Goal: Transaction & Acquisition: Purchase product/service

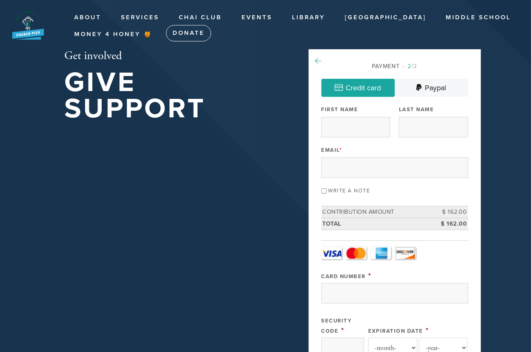
click at [317, 59] on icon at bounding box center [318, 60] width 7 height 7
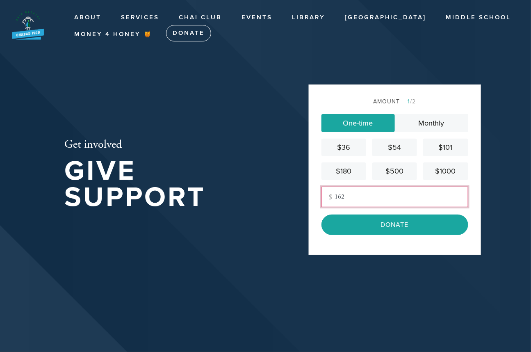
click at [348, 197] on input "162" at bounding box center [394, 196] width 147 height 20
drag, startPoint x: 347, startPoint y: 196, endPoint x: 334, endPoint y: 196, distance: 12.7
click at [334, 196] on input "162" at bounding box center [394, 196] width 147 height 20
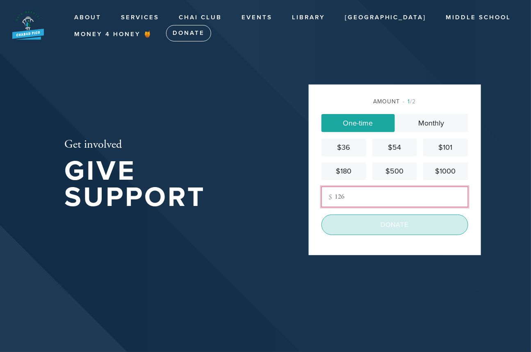
type input "126"
click at [416, 224] on input "Donate" at bounding box center [394, 224] width 147 height 20
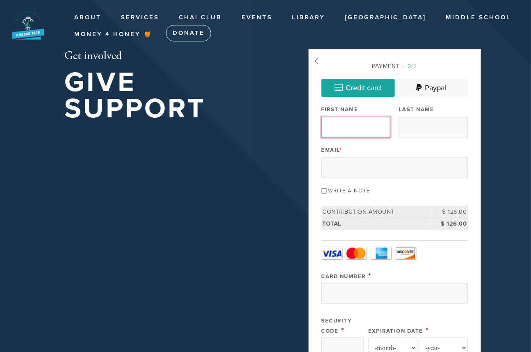
click at [375, 129] on input "First Name" at bounding box center [355, 127] width 69 height 20
type input "E"
click at [417, 122] on input "Last Name" at bounding box center [433, 127] width 69 height 20
type input "[PERSON_NAME]"
click at [337, 126] on input "E" at bounding box center [355, 127] width 69 height 20
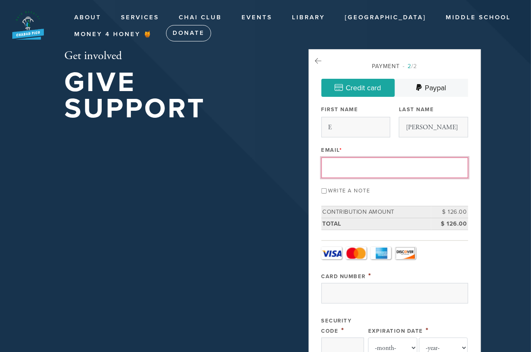
click at [390, 173] on input "Email *" at bounding box center [394, 167] width 147 height 20
type input "[EMAIL_ADDRESS][DOMAIN_NAME]"
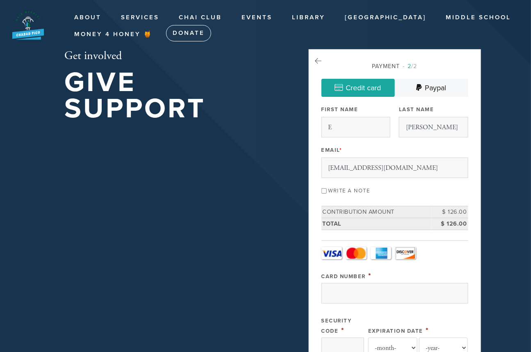
click at [323, 189] on input "Write a note" at bounding box center [323, 190] width 5 height 5
checkbox input "true"
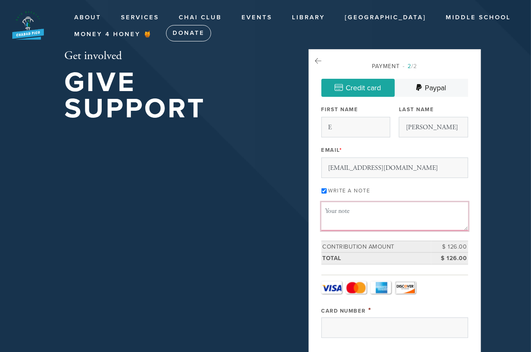
click at [335, 208] on textarea "Message or dedication" at bounding box center [394, 216] width 147 height 28
click at [337, 209] on textarea "5785 High Holiday Seat" at bounding box center [394, 216] width 147 height 28
type textarea "5786 High Holiday Seat"
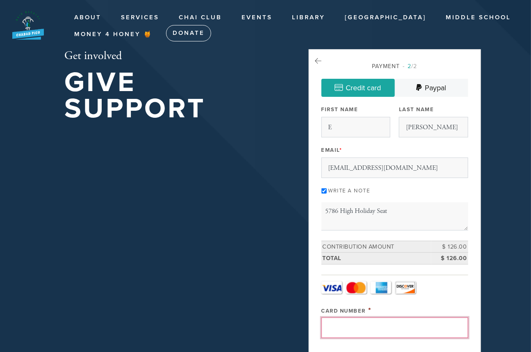
click at [373, 325] on input "Card Number" at bounding box center [394, 327] width 147 height 20
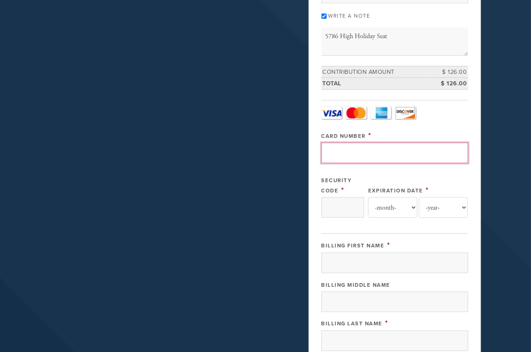
scroll to position [182, 0]
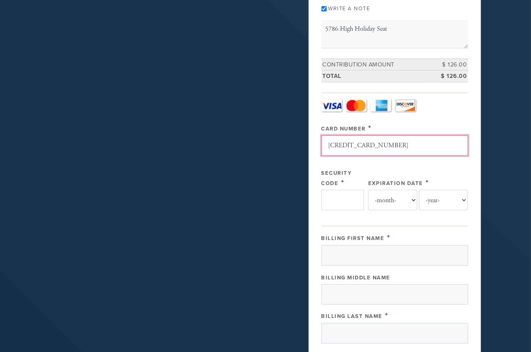
type input "[CREDIT_CARD_NUMBER]"
click at [341, 201] on input "Security Code" at bounding box center [342, 200] width 43 height 20
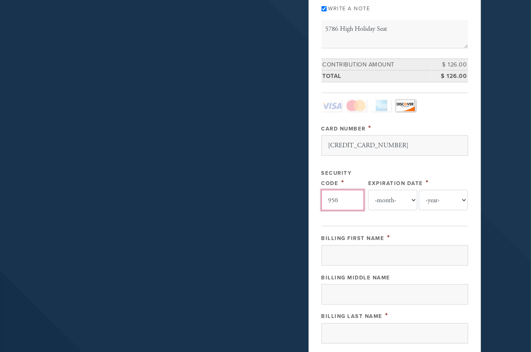
type input "950"
click at [384, 199] on select "-month- Jan Feb Mar Apr May Jun [DATE] Aug Sep Oct Nov Dec" at bounding box center [392, 200] width 49 height 20
select select "5"
click at [368, 190] on select "-month- Jan Feb Mar Apr May Jun [DATE] Aug Sep Oct Nov Dec" at bounding box center [392, 200] width 49 height 20
click at [435, 198] on select "-year- 2025 2026 2027 2028 2029 2030 2031 2032 2033 2034 2035" at bounding box center [443, 200] width 49 height 20
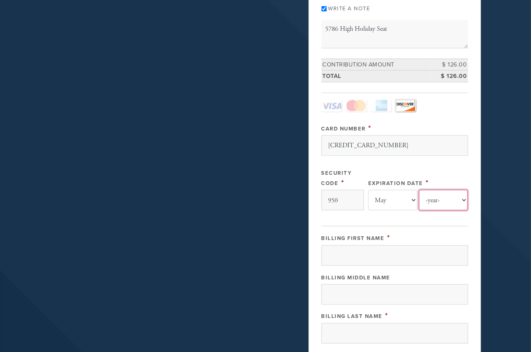
select select "2030"
click at [419, 190] on select "-year- 2025 2026 2027 2028 2029 2030 2031 2032 2033 2034 2035" at bounding box center [443, 200] width 49 height 20
click at [345, 256] on input "Billing First Name" at bounding box center [394, 255] width 147 height 20
type input "E"
click at [337, 296] on input "Billing Middle Name" at bounding box center [394, 294] width 147 height 20
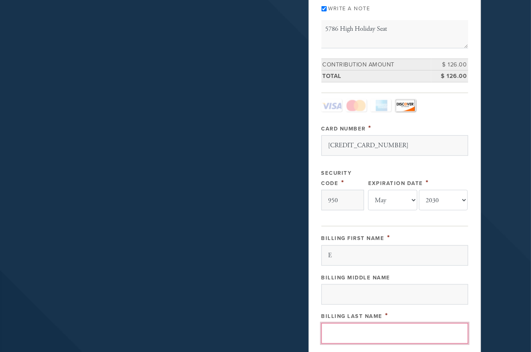
click at [337, 330] on input "Billing Last Name" at bounding box center [394, 333] width 147 height 20
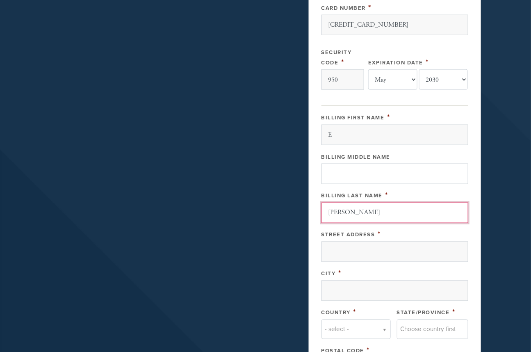
scroll to position [318, 0]
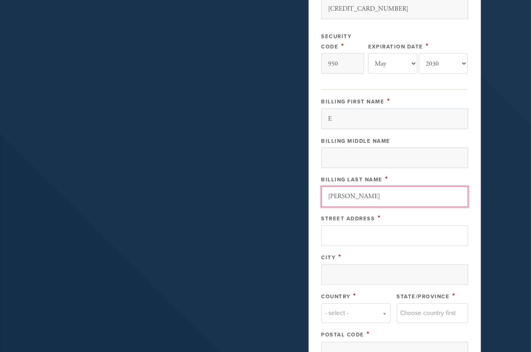
type input "[PERSON_NAME]"
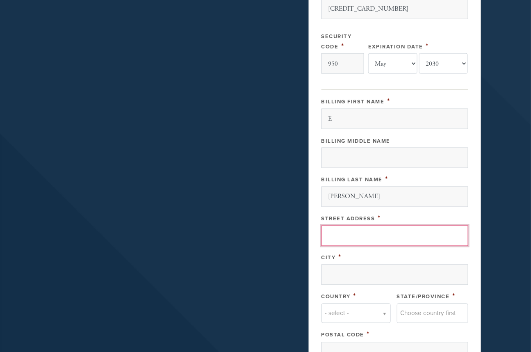
click at [349, 232] on input "Street Address" at bounding box center [394, 235] width 147 height 20
type input "PO Box 35855"
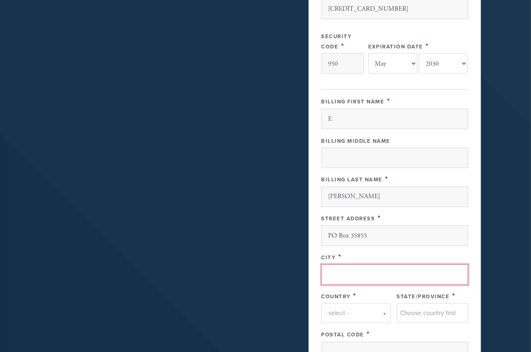
click at [346, 271] on input "City" at bounding box center [394, 274] width 147 height 20
type input "[GEOGRAPHIC_DATA]"
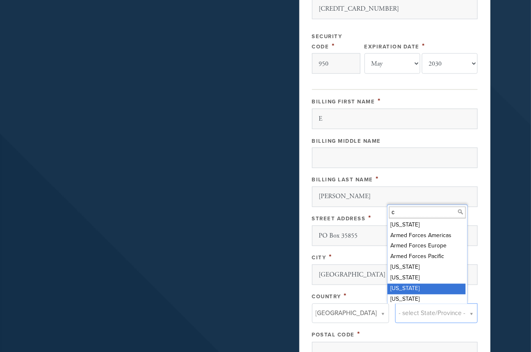
scroll to position [2, 0]
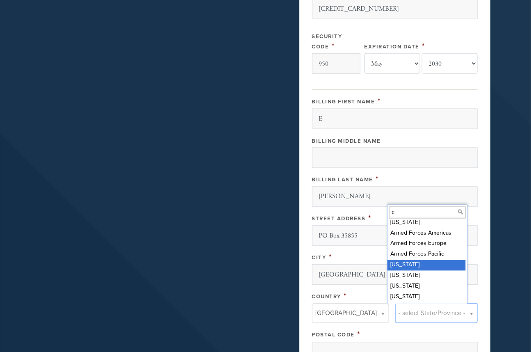
type input "c"
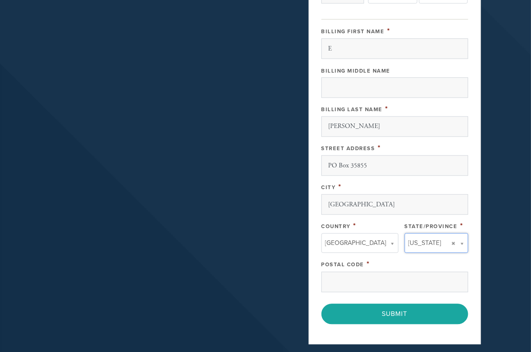
scroll to position [410, 0]
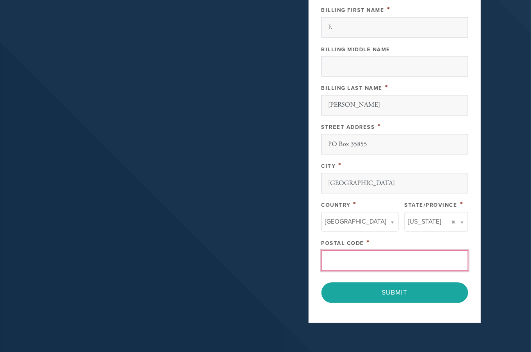
click at [377, 259] on input "Postal Code" at bounding box center [394, 260] width 147 height 20
type input "90035"
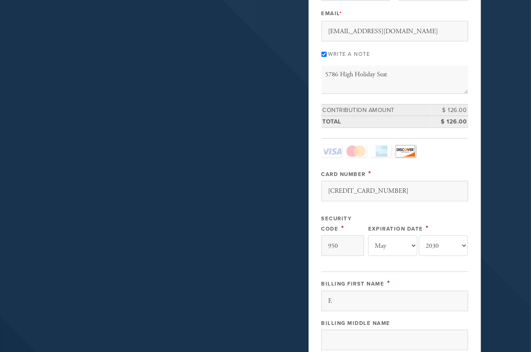
scroll to position [0, 0]
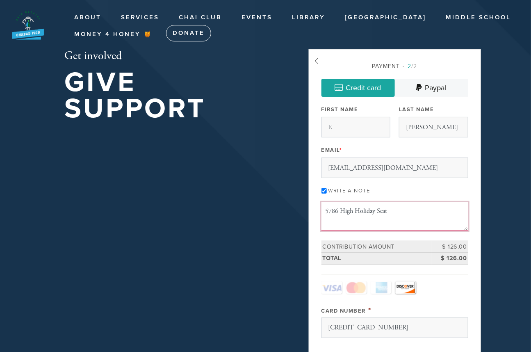
click at [400, 210] on textarea "5786 High Holiday Seat" at bounding box center [394, 216] width 147 height 28
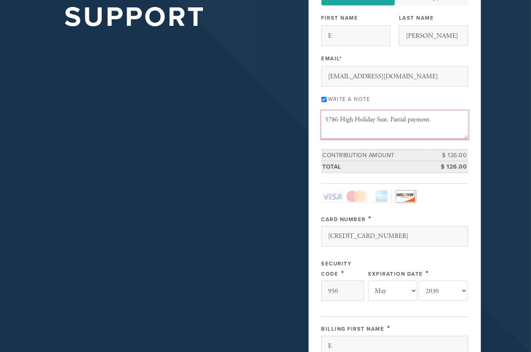
scroll to position [91, 0]
click at [432, 119] on textarea "5786 High Holiday Seat. Partial payment. Remaining balance after this donation" at bounding box center [394, 125] width 147 height 28
click at [441, 119] on textarea "5786 High Holiday Seat. Remaining balance after this donation" at bounding box center [394, 125] width 147 height 28
click at [359, 128] on textarea "5786 High Holiday Seat. Remaining balance due after this donation" at bounding box center [394, 125] width 147 height 28
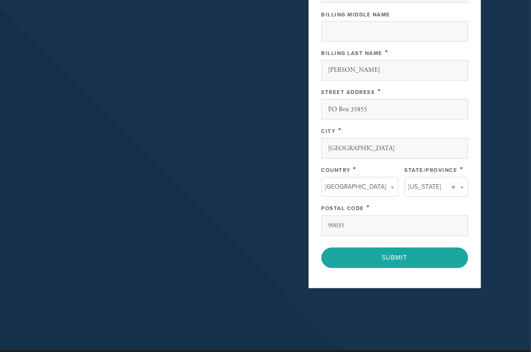
scroll to position [455, 0]
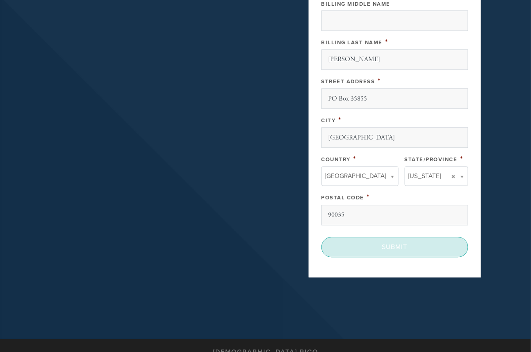
type textarea "5786 High Holiday Seat. Remaining balance due after this donation is $374"
click at [400, 245] on input "Submit" at bounding box center [394, 247] width 147 height 20
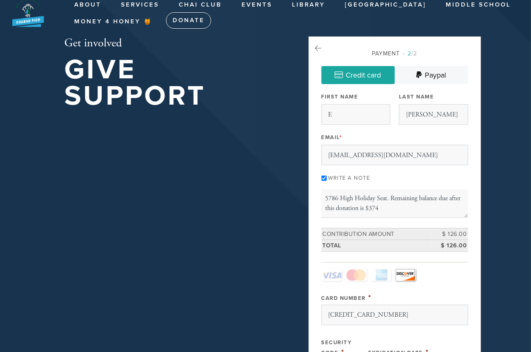
scroll to position [0, 0]
